Goal: Check status

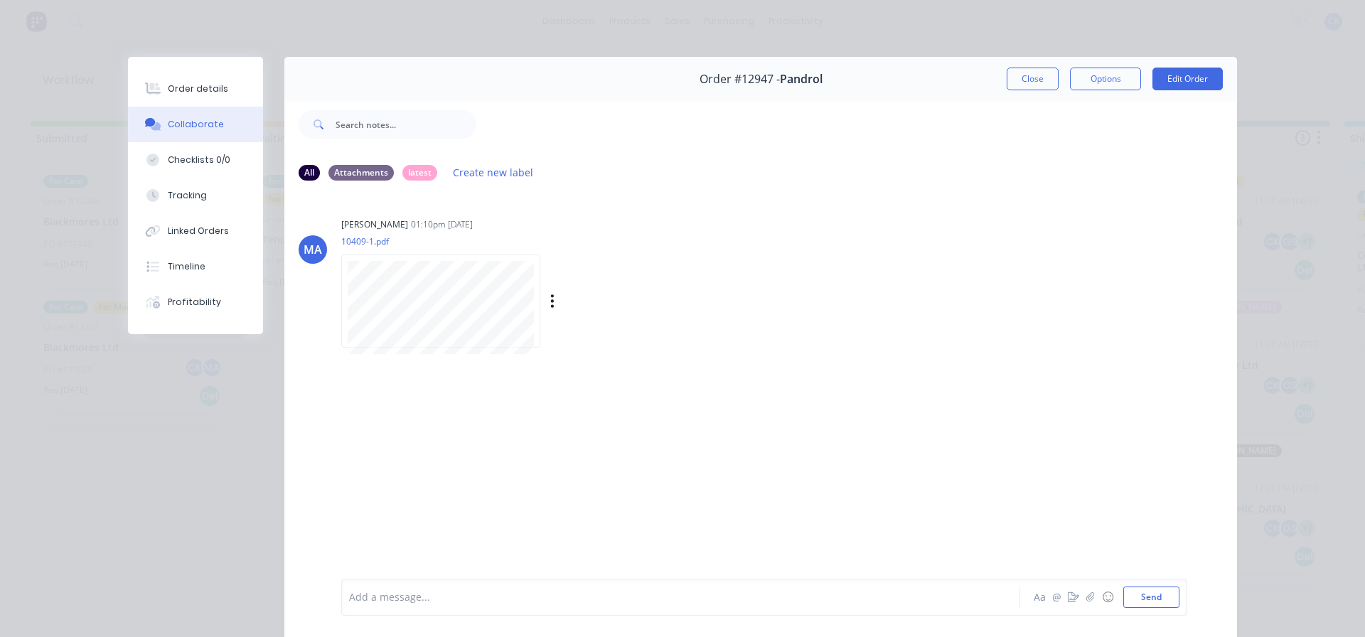
scroll to position [71, 0]
click at [1033, 87] on button "Close" at bounding box center [1032, 79] width 52 height 23
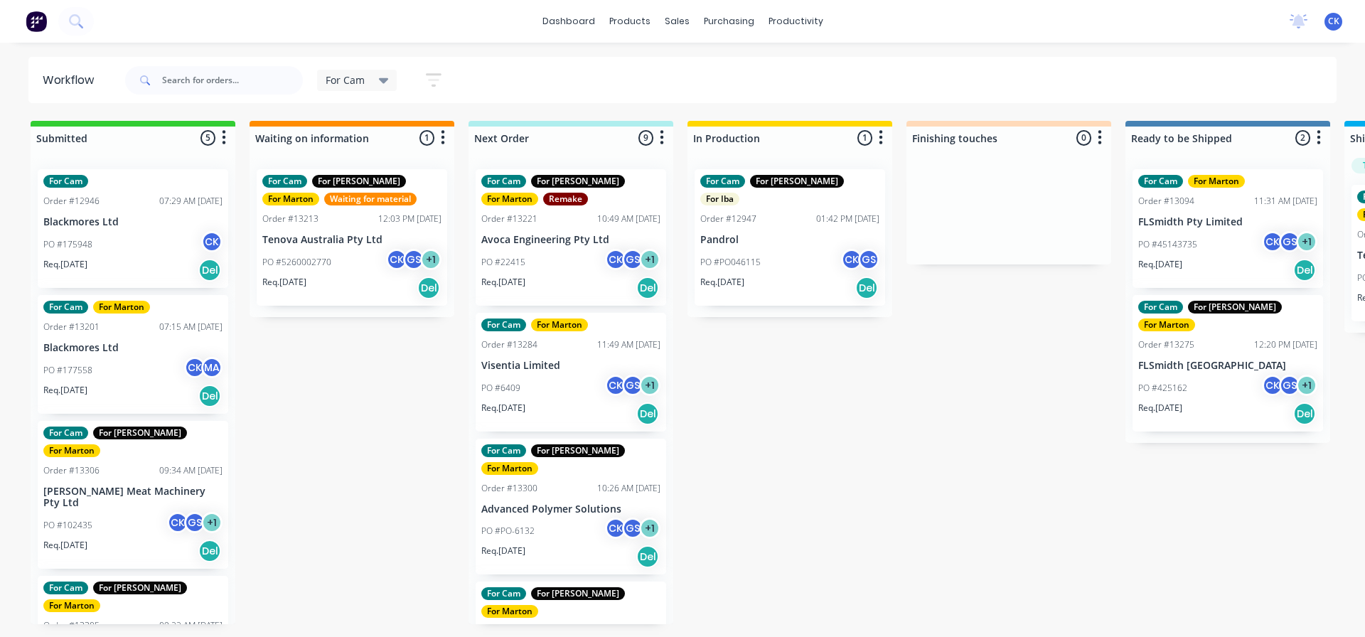
click at [813, 362] on div "Submitted 5 Sort By Created date Required date Order number Customer name Most …" at bounding box center [968, 372] width 1958 height 503
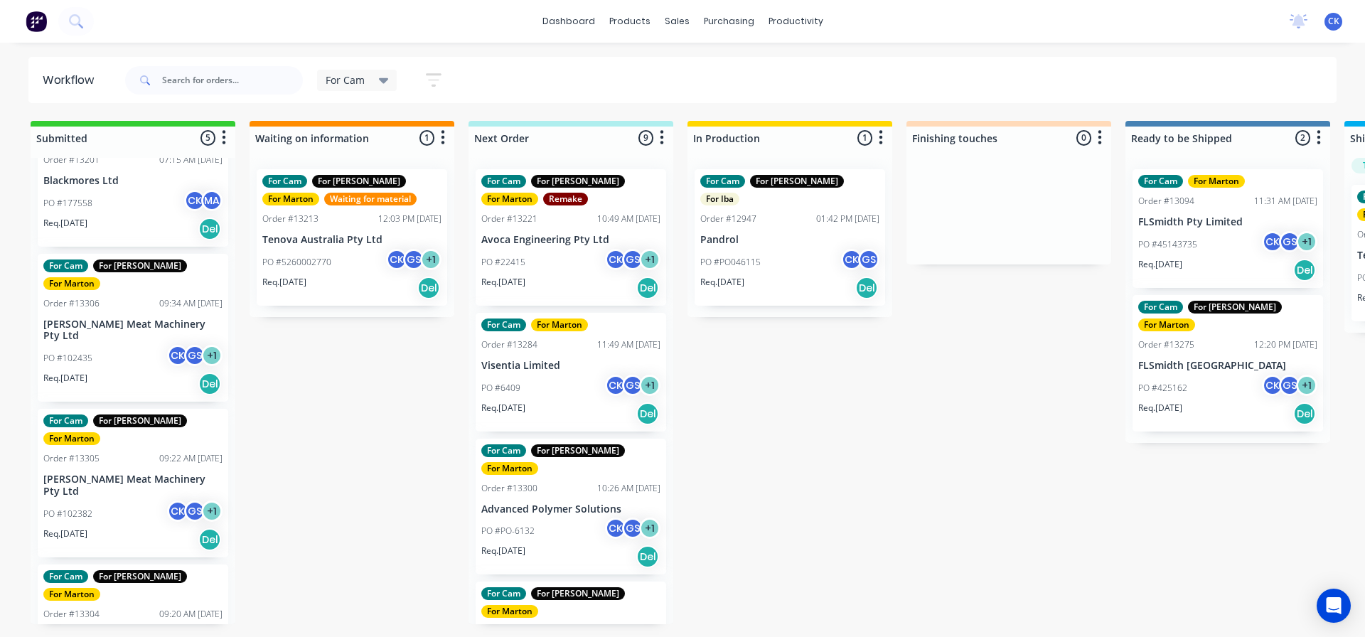
click at [565, 293] on div "Req. [DATE] Del" at bounding box center [570, 288] width 179 height 24
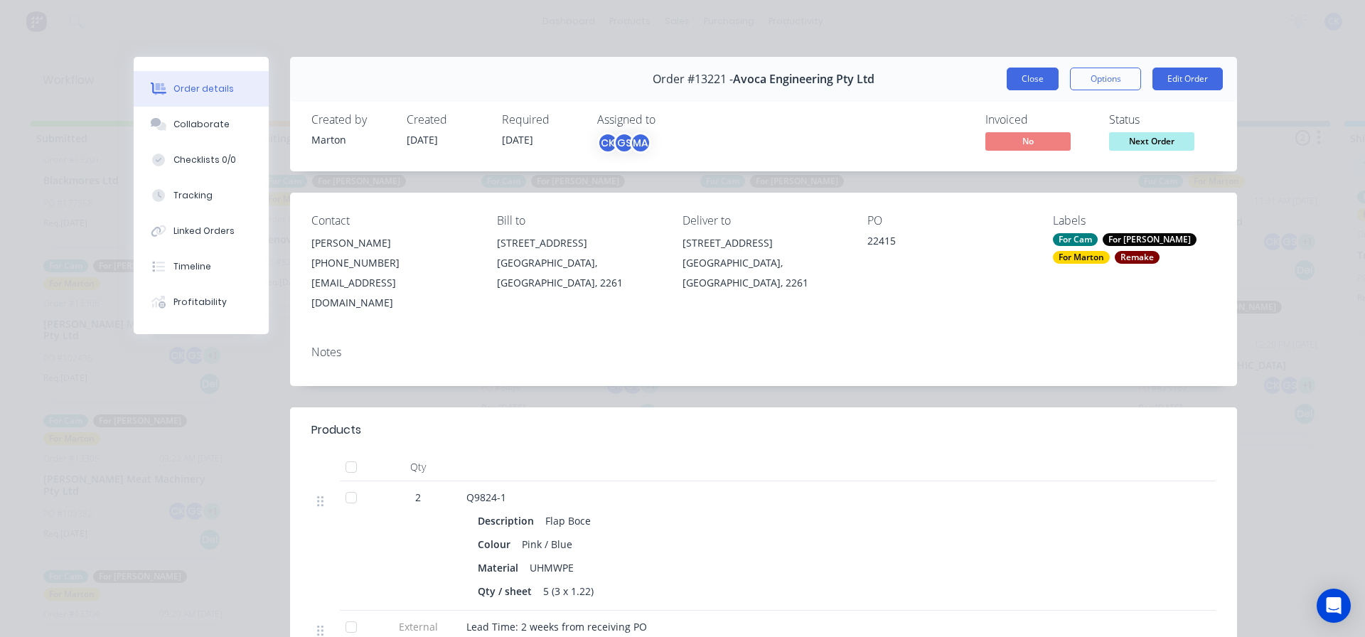
click at [1023, 82] on button "Close" at bounding box center [1032, 79] width 52 height 23
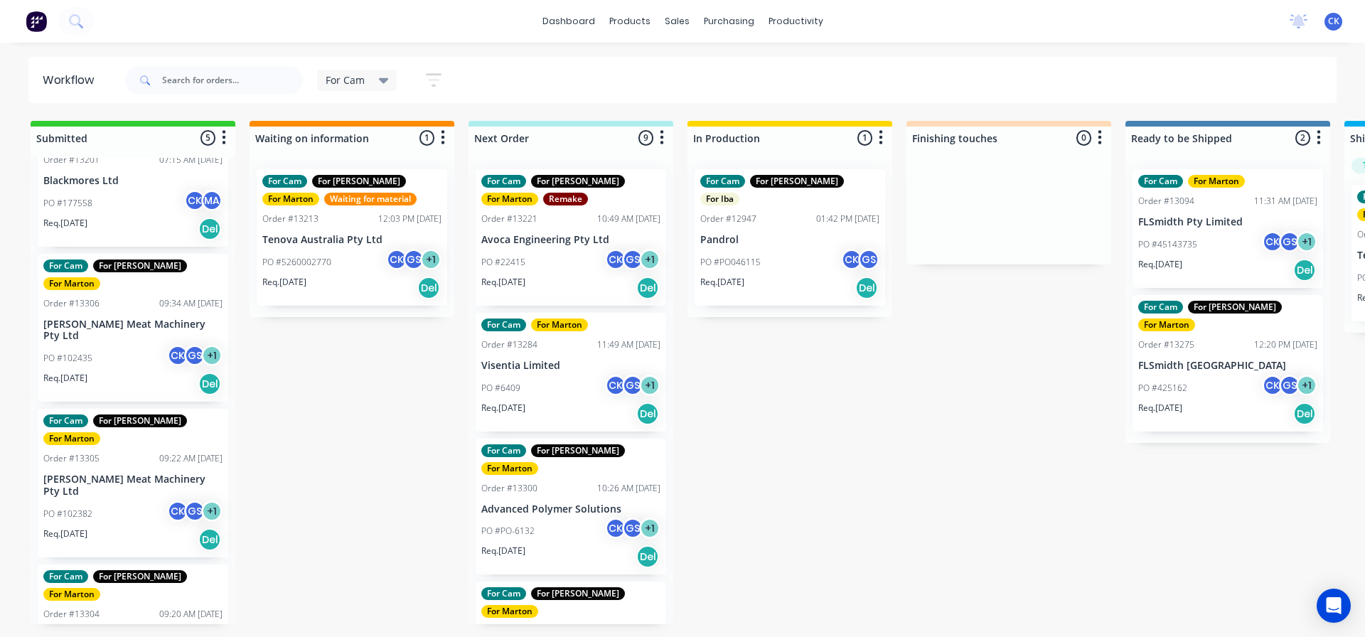
click at [554, 546] on div "Req. [DATE] Del" at bounding box center [570, 556] width 179 height 24
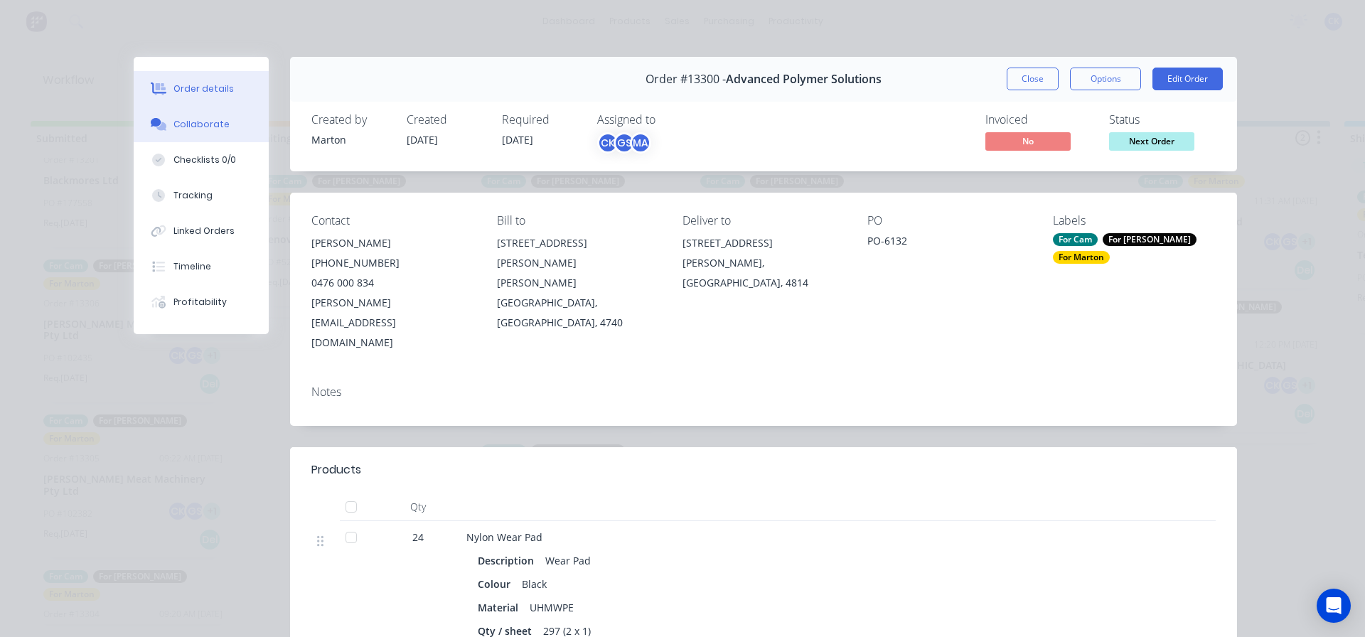
click at [247, 130] on button "Collaborate" at bounding box center [201, 125] width 135 height 36
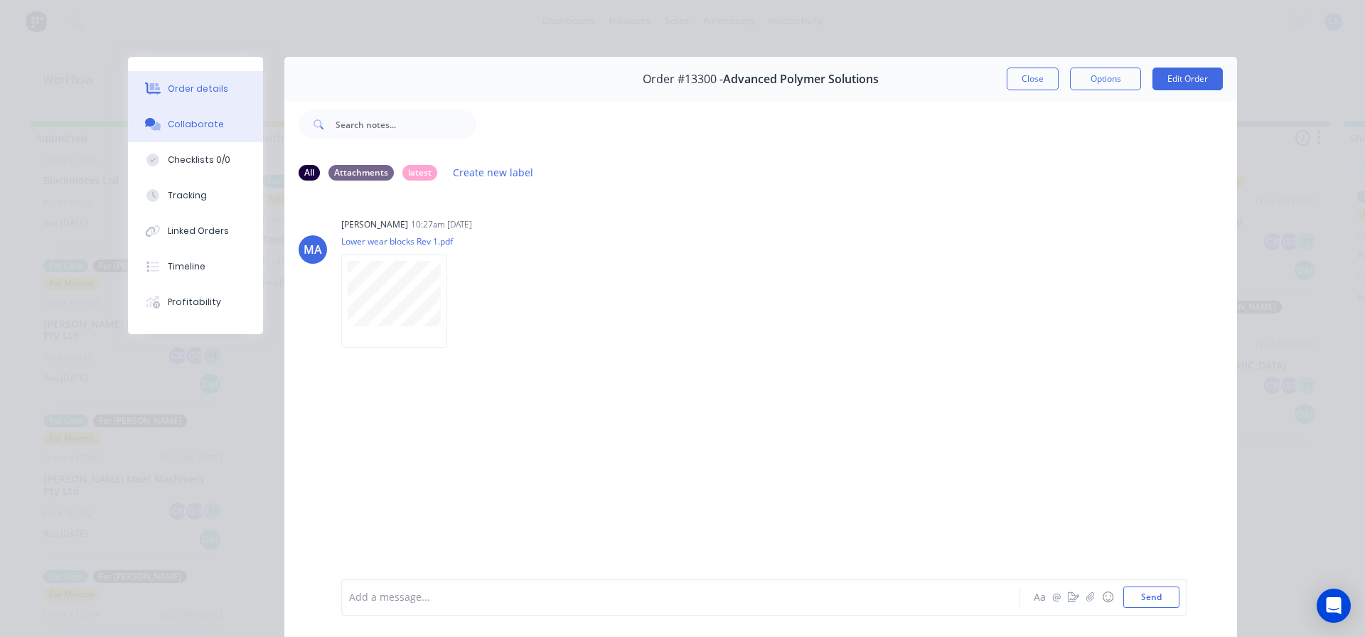
click at [207, 103] on button "Order details" at bounding box center [195, 89] width 135 height 36
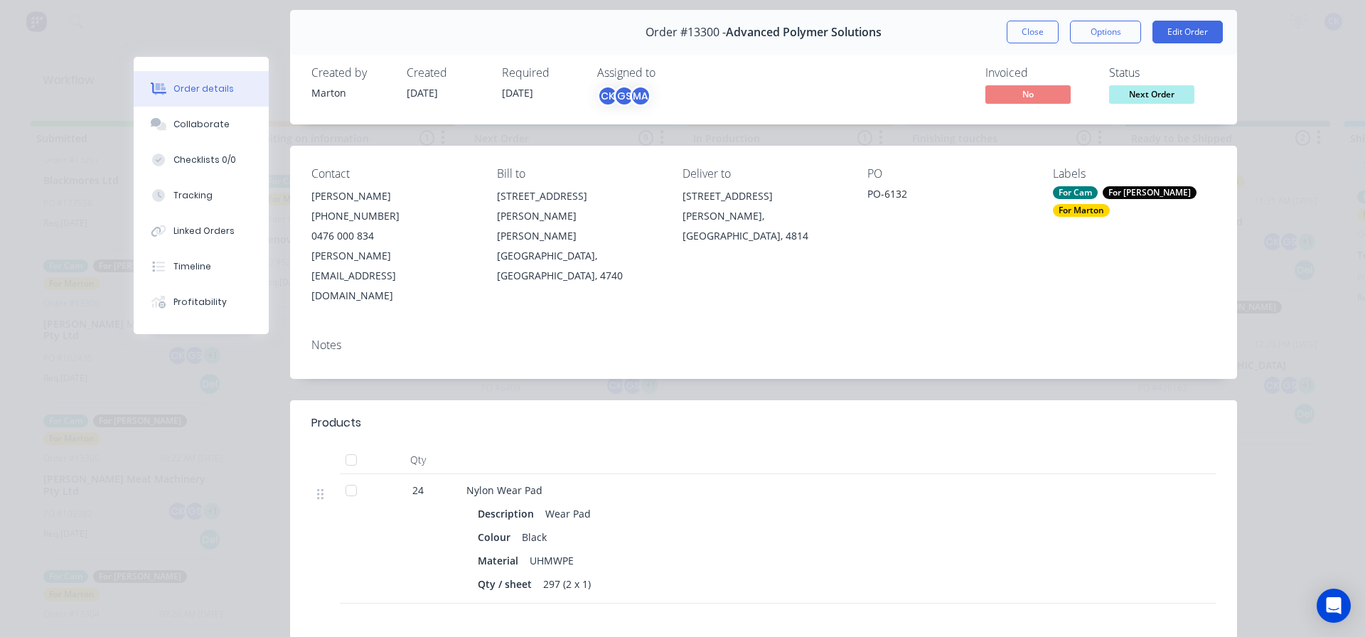
scroll to position [213, 0]
